Goal: Find specific page/section: Find specific page/section

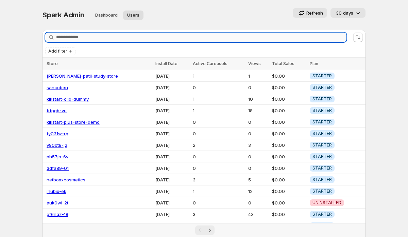
click at [64, 36] on input "Search stores" at bounding box center [201, 38] width 290 height 10
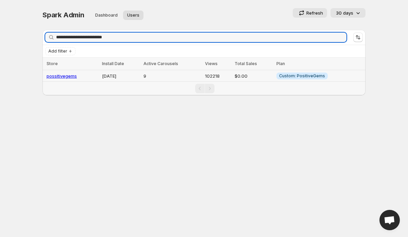
type input "**********"
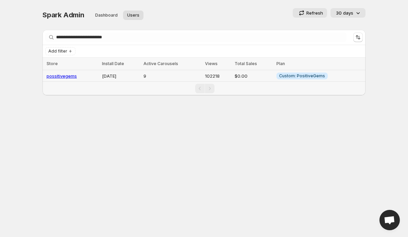
click at [70, 76] on link "possitivegems" at bounding box center [62, 75] width 30 height 5
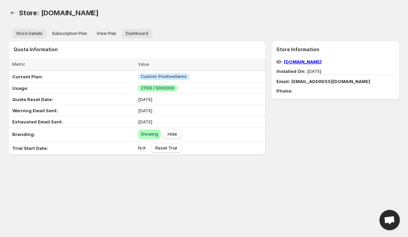
click at [131, 35] on span "Dashboard" at bounding box center [137, 33] width 22 height 5
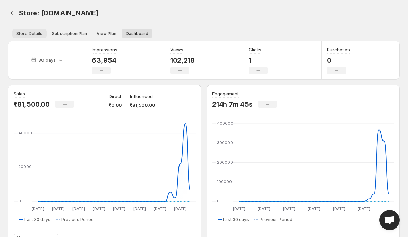
click at [28, 34] on span "Store Details" at bounding box center [29, 33] width 26 height 5
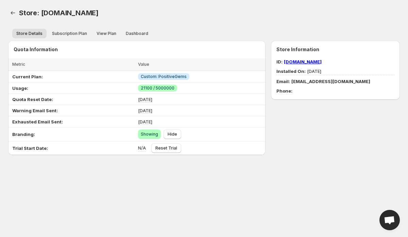
click at [86, 15] on span "Store: [DOMAIN_NAME]" at bounding box center [59, 13] width 80 height 8
click at [99, 14] on span "Store: [DOMAIN_NAME]" at bounding box center [59, 13] width 80 height 8
drag, startPoint x: 39, startPoint y: 14, endPoint x: 139, endPoint y: 14, distance: 99.9
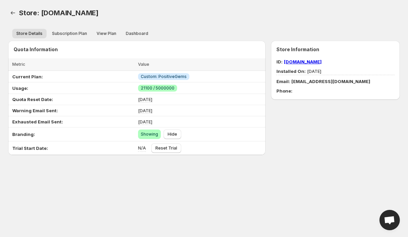
click at [99, 14] on span "Store: [DOMAIN_NAME]" at bounding box center [59, 13] width 80 height 8
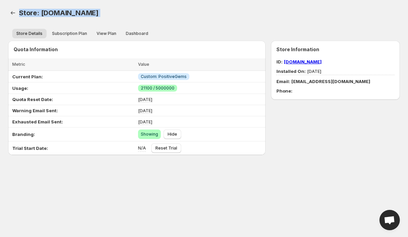
click at [80, 7] on div "Store: [DOMAIN_NAME]. This page is ready Store: [DOMAIN_NAME]" at bounding box center [203, 13] width 391 height 26
click at [86, 15] on span "Store: [DOMAIN_NAME]" at bounding box center [59, 13] width 80 height 8
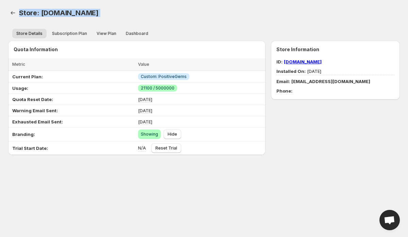
click at [99, 15] on span "Store: [DOMAIN_NAME]" at bounding box center [59, 13] width 80 height 8
click at [129, 33] on span "Dashboard" at bounding box center [137, 33] width 22 height 5
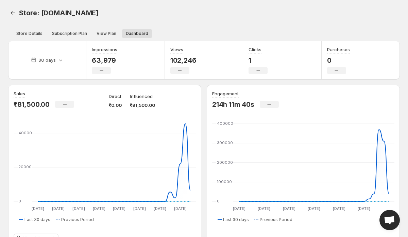
click at [28, 107] on p "₹81,500.00" at bounding box center [32, 105] width 36 height 8
click at [153, 104] on p "₹81,500.00" at bounding box center [142, 105] width 25 height 7
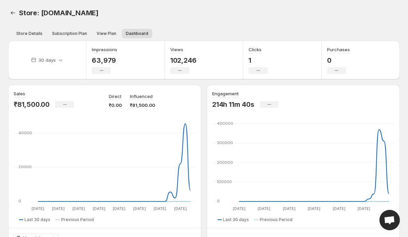
click at [153, 104] on p "₹81,500.00" at bounding box center [142, 105] width 25 height 7
click at [137, 107] on p "₹81,500.00" at bounding box center [142, 105] width 25 height 7
click at [144, 107] on p "₹81,500.00" at bounding box center [142, 105] width 25 height 7
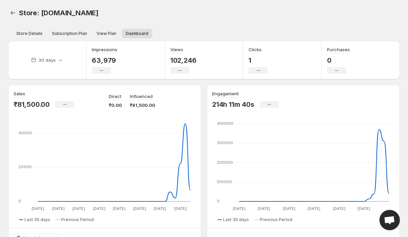
click at [182, 59] on p "102,246" at bounding box center [183, 60] width 26 height 8
click at [195, 64] on p "102,246" at bounding box center [183, 60] width 26 height 8
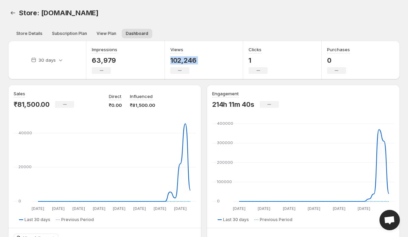
click at [195, 64] on p "102,246" at bounding box center [183, 60] width 26 height 8
click at [170, 57] on p "102,246" at bounding box center [183, 60] width 26 height 8
click at [180, 57] on p "102,246" at bounding box center [183, 60] width 26 height 8
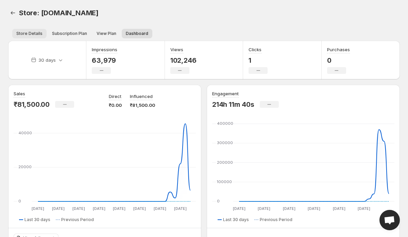
click at [31, 36] on span "Store Details" at bounding box center [29, 33] width 26 height 5
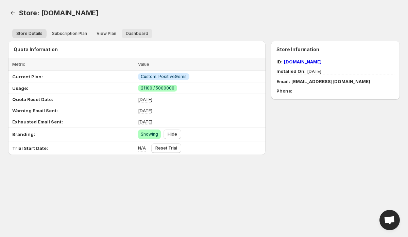
click at [131, 36] on span "Dashboard" at bounding box center [137, 33] width 22 height 5
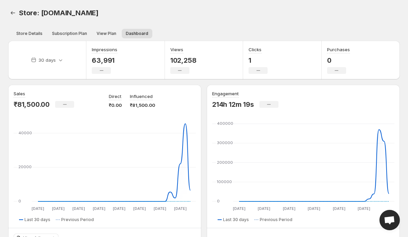
click at [102, 62] on p "63,991" at bounding box center [104, 60] width 25 height 8
click at [192, 62] on p "102,258" at bounding box center [183, 60] width 26 height 8
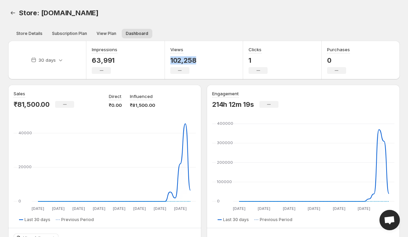
click at [192, 62] on p "102,258" at bounding box center [183, 60] width 26 height 8
click at [212, 60] on div "Views 102,258 No change" at bounding box center [204, 60] width 78 height 39
click at [34, 34] on span "Store Details" at bounding box center [29, 33] width 26 height 5
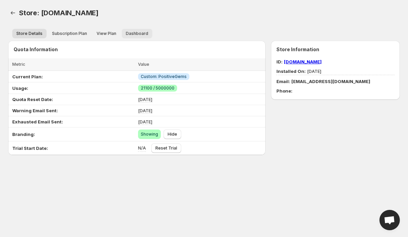
click at [137, 33] on span "Dashboard" at bounding box center [137, 33] width 22 height 5
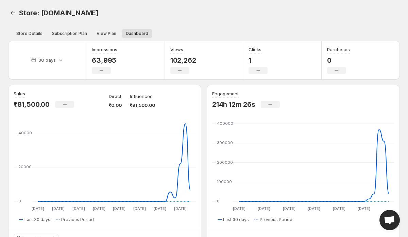
click at [70, 9] on span "Store: [DOMAIN_NAME]" at bounding box center [59, 13] width 80 height 8
click at [27, 33] on span "Store Details" at bounding box center [29, 33] width 26 height 5
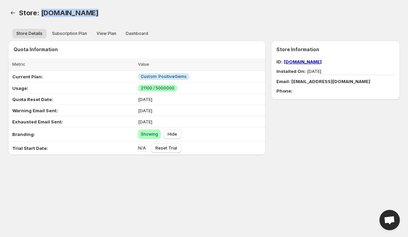
click at [321, 61] on link "[DOMAIN_NAME]" at bounding box center [303, 61] width 38 height 5
click at [12, 13] on icon "Back" at bounding box center [13, 12] width 4 height 3
click at [60, 11] on span "Store: [DOMAIN_NAME]" at bounding box center [59, 13] width 80 height 8
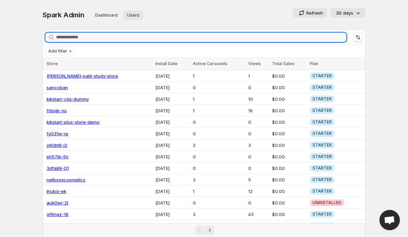
click at [111, 11] on button "Dashboard" at bounding box center [106, 16] width 31 height 10
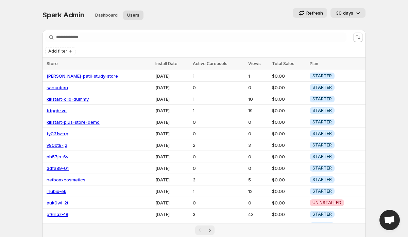
click at [179, 8] on div "Spark Admin Dashboard Users More views Dashboard Users More views Refresh 30 da…" at bounding box center [203, 15] width 323 height 14
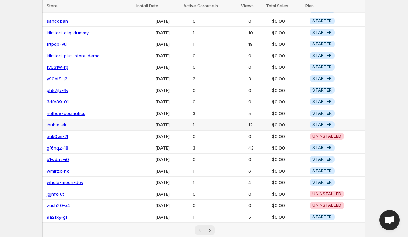
scroll to position [74, 0]
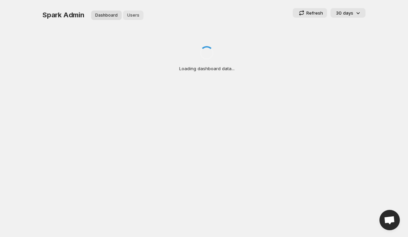
click at [136, 14] on span "Users" at bounding box center [133, 15] width 12 height 5
